Goal: Browse casually: Explore the website without a specific task or goal

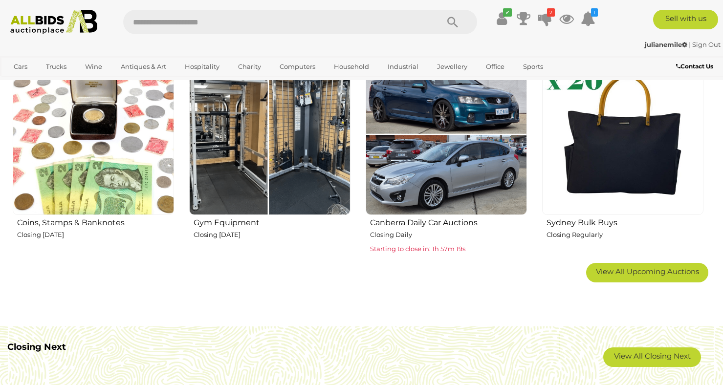
scroll to position [628, 0]
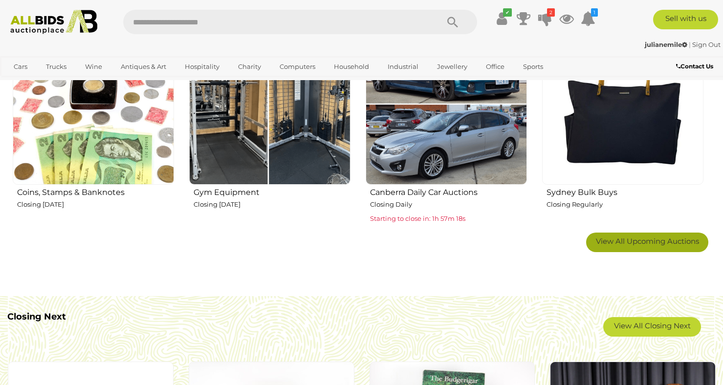
click at [663, 244] on span "View All Upcoming Auctions" at bounding box center [647, 241] width 103 height 9
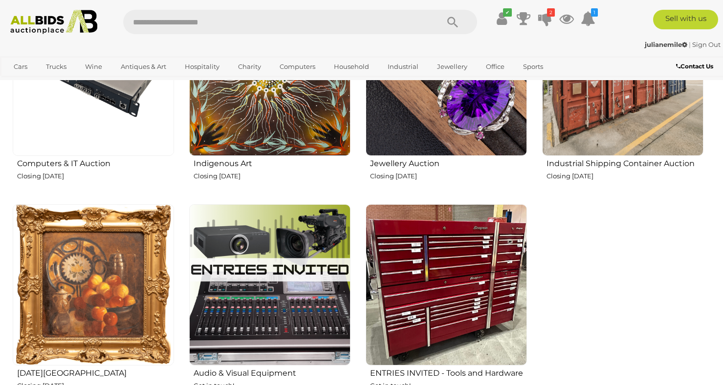
scroll to position [1295, 0]
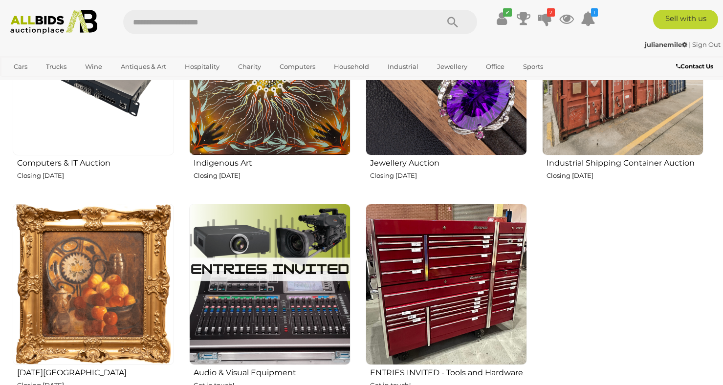
click at [148, 285] on img at bounding box center [93, 284] width 161 height 161
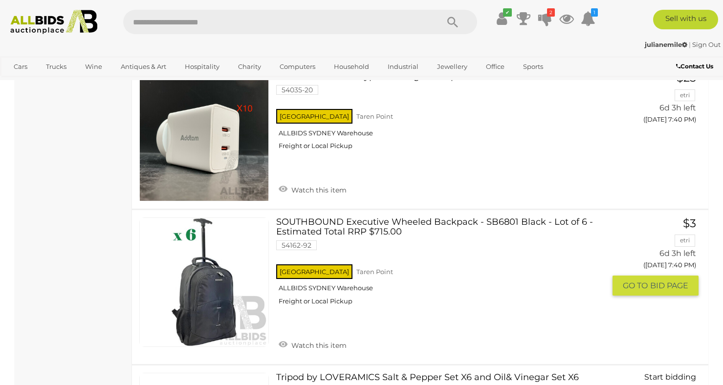
scroll to position [3105, 0]
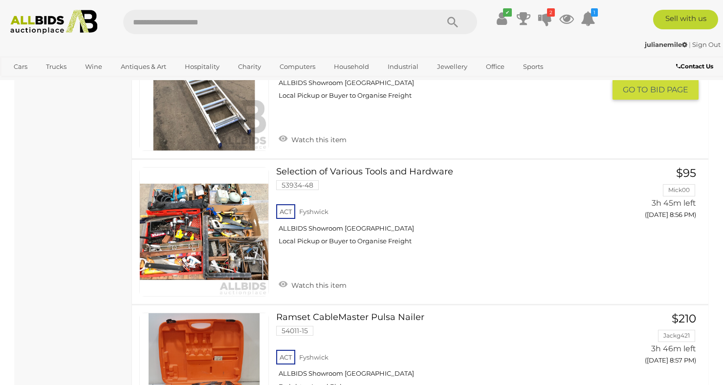
scroll to position [7142, 0]
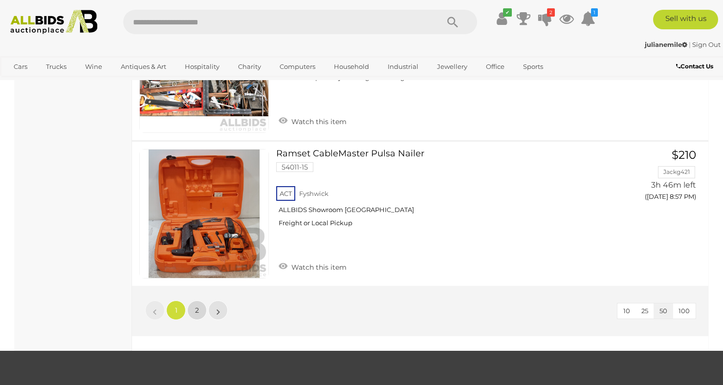
click at [197, 308] on span "2" at bounding box center [197, 310] width 4 height 9
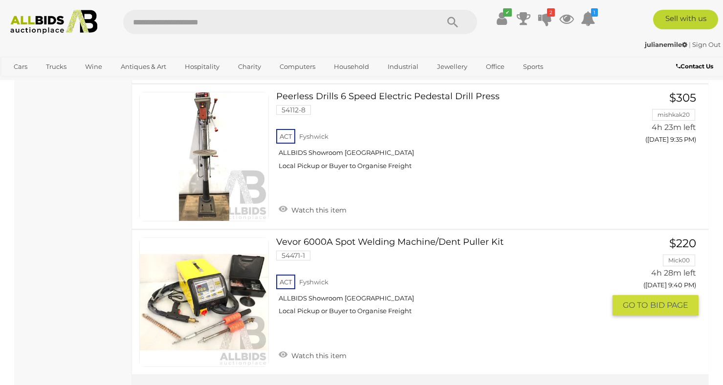
scroll to position [1658, 0]
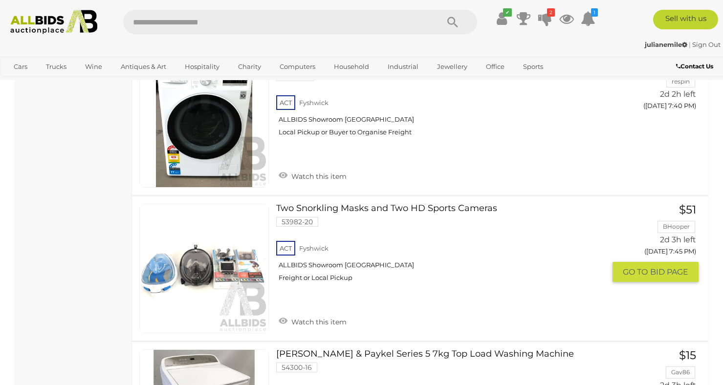
scroll to position [4977, 0]
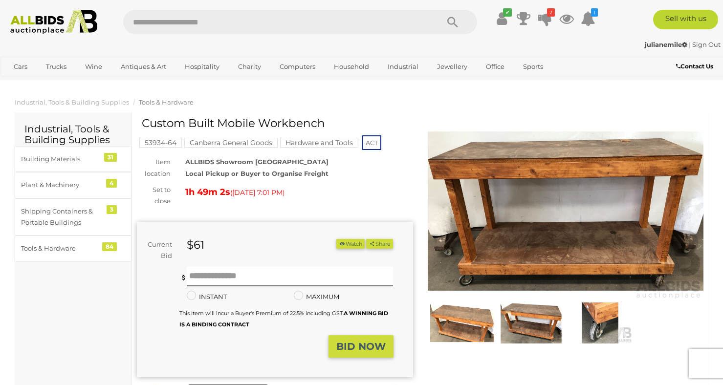
click at [538, 196] on img at bounding box center [566, 211] width 276 height 178
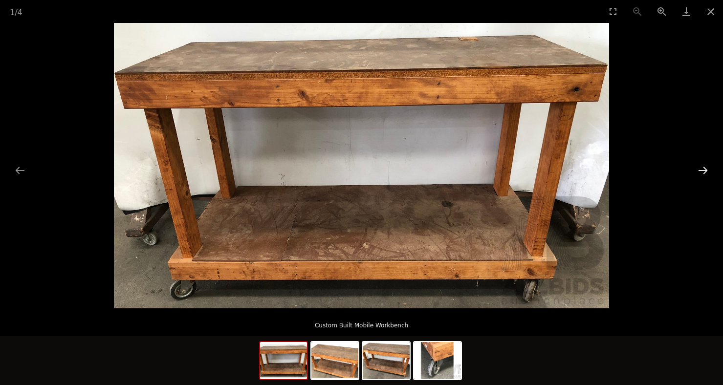
click at [700, 167] on button "Next slide" at bounding box center [702, 170] width 21 height 19
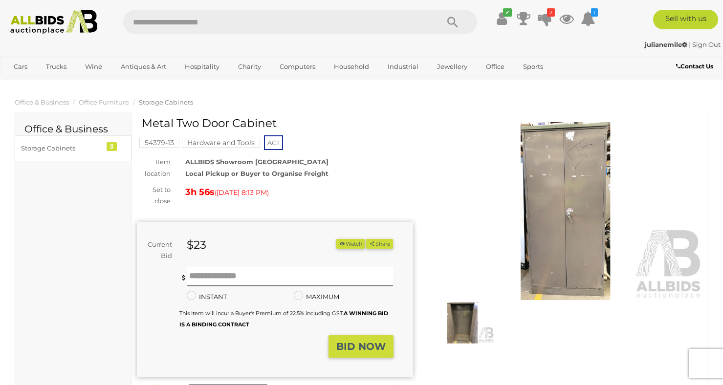
click at [462, 317] on img at bounding box center [462, 323] width 64 height 42
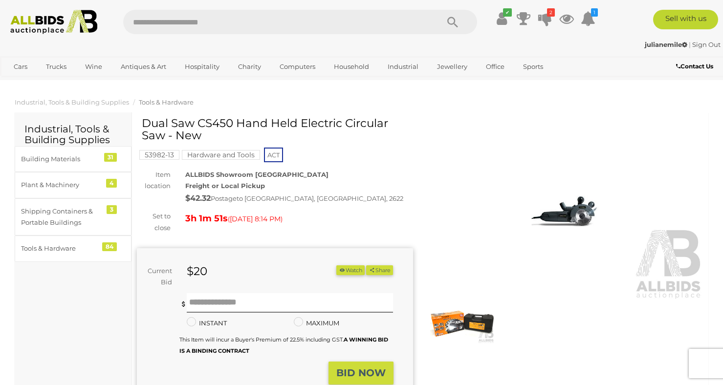
click at [468, 316] on img at bounding box center [462, 323] width 64 height 42
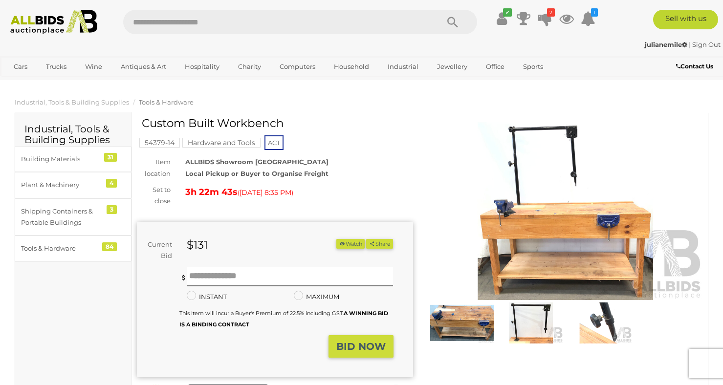
click at [590, 235] on img at bounding box center [566, 211] width 276 height 178
